Goal: Information Seeking & Learning: Learn about a topic

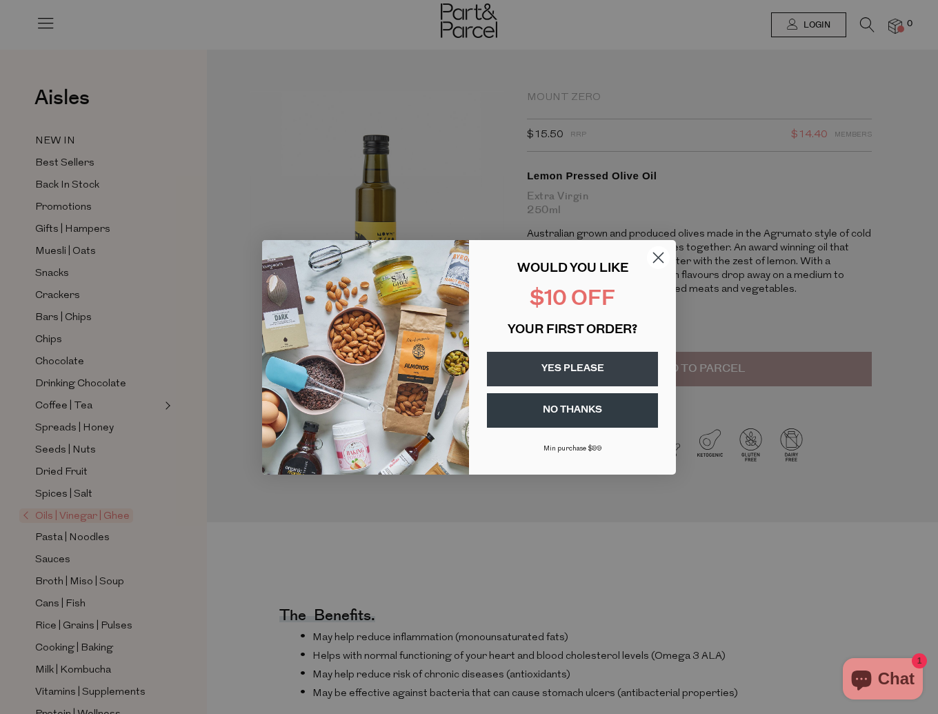
click at [657, 255] on icon "Close dialog" at bounding box center [659, 257] width 10 height 10
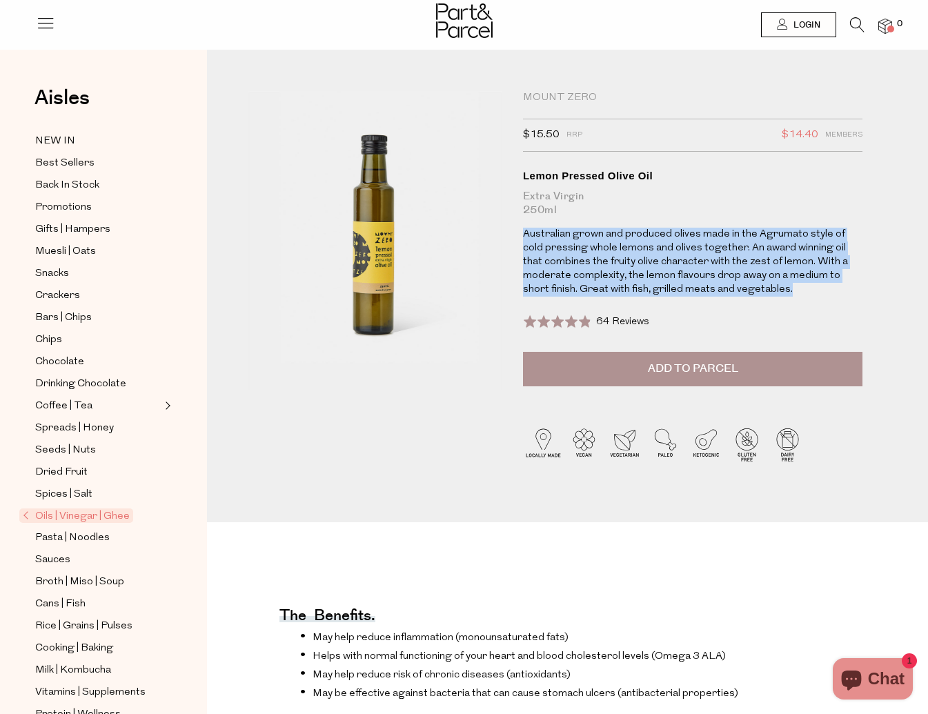
drag, startPoint x: 519, startPoint y: 231, endPoint x: 772, endPoint y: 290, distance: 260.0
click at [776, 290] on div "Mount Zero $15.50 RRP $14.40 Members Available: In Stock Lemon Pressed Olive Oi…" at bounding box center [677, 289] width 330 height 397
copy p "Australian grown and produced olives made in the Agrumato style of cold pressin…"
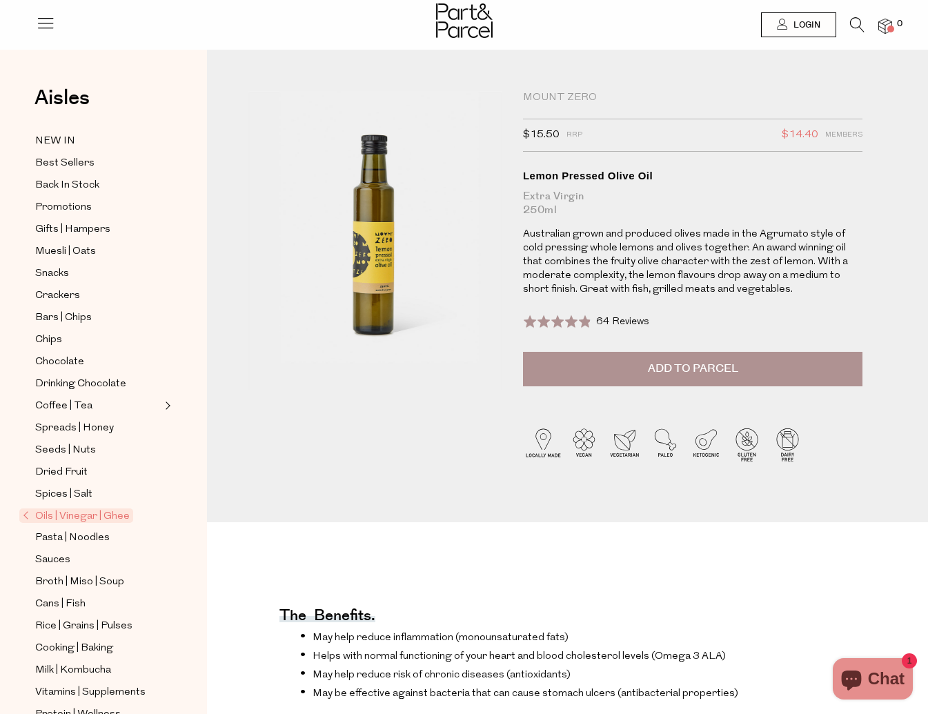
click at [92, 516] on span "Oils | Vinegar | Ghee" at bounding box center [76, 515] width 114 height 14
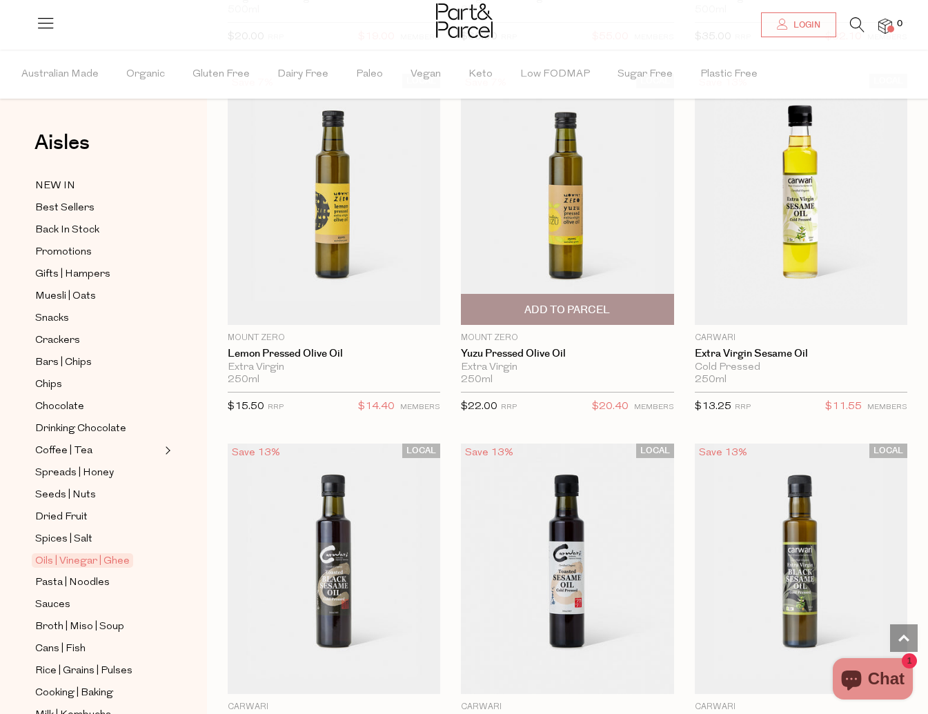
scroll to position [882, 0]
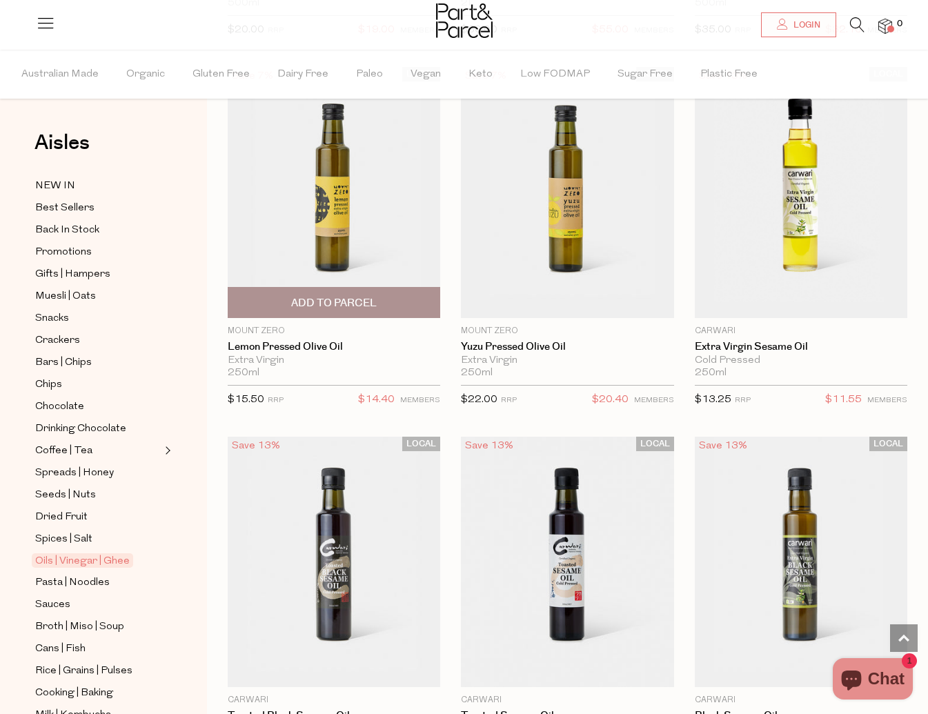
click at [263, 330] on p "Mount Zero" at bounding box center [334, 331] width 212 height 12
